Goal: Information Seeking & Learning: Check status

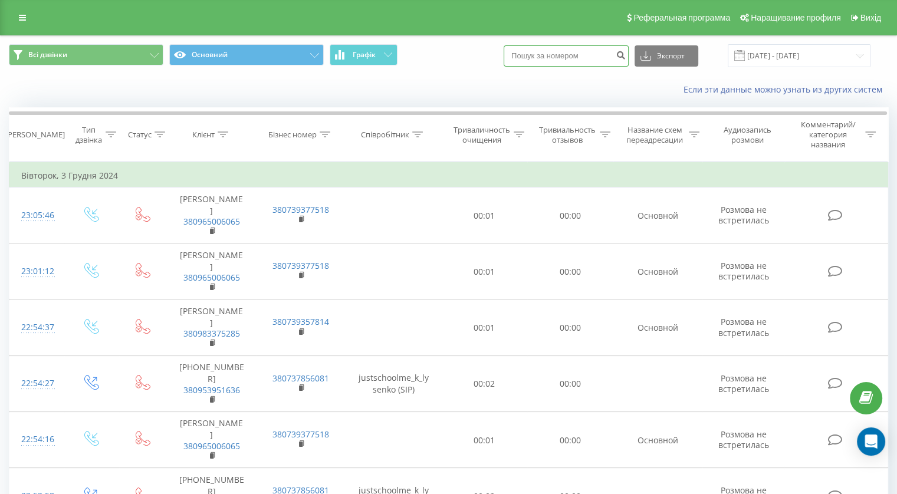
click at [585, 60] on input at bounding box center [566, 55] width 125 height 21
paste input "0935450415"
type input "0935450415"
click at [629, 59] on button "submit" at bounding box center [621, 55] width 16 height 21
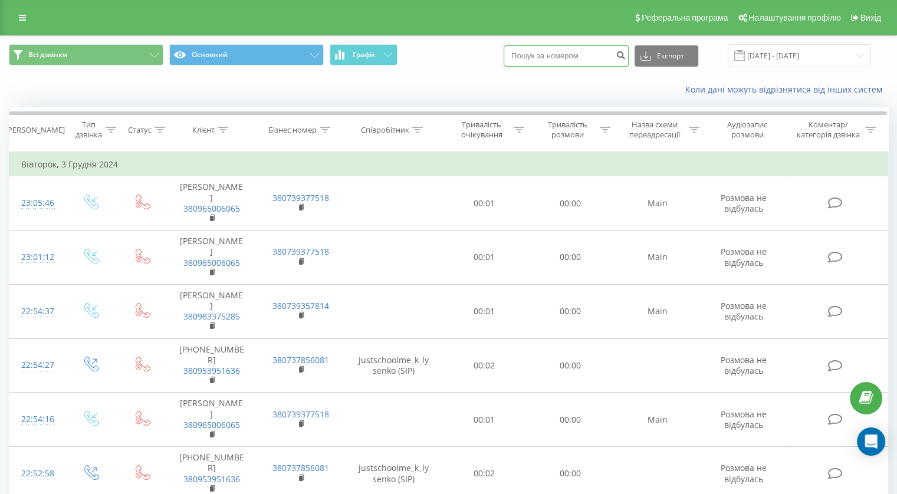
click at [544, 54] on input at bounding box center [566, 55] width 125 height 21
paste input "0687771271"
type input "0687771271"
click at [626, 54] on icon "submit" at bounding box center [621, 53] width 10 height 7
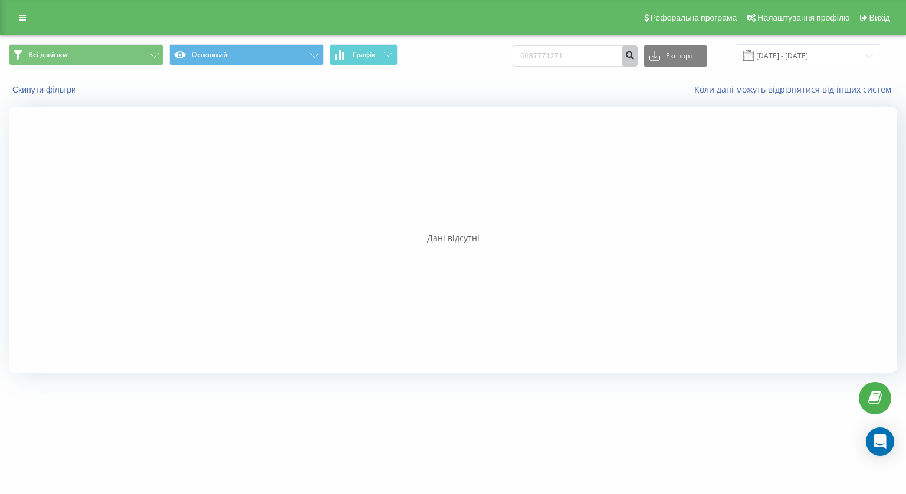
click at [635, 55] on icon "submit" at bounding box center [630, 53] width 10 height 7
